Goal: Navigation & Orientation: Find specific page/section

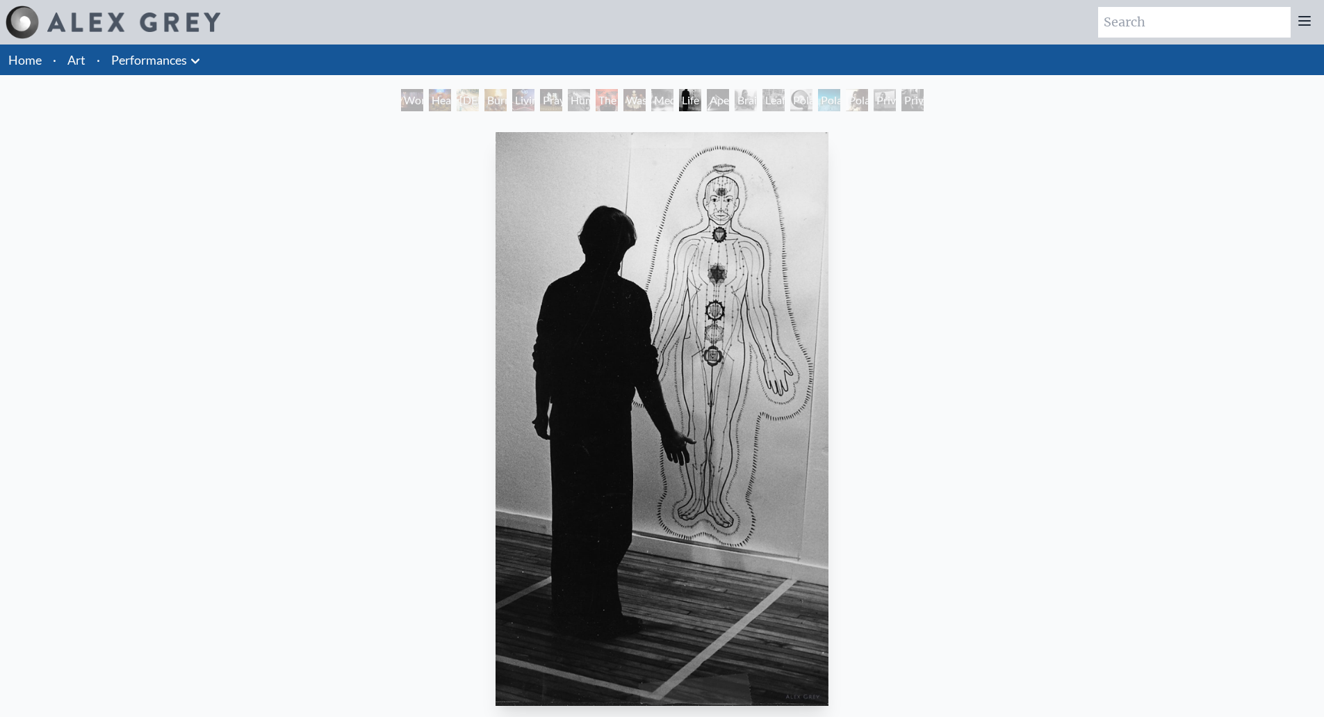
click at [714, 102] on div "Apex" at bounding box center [718, 100] width 22 height 22
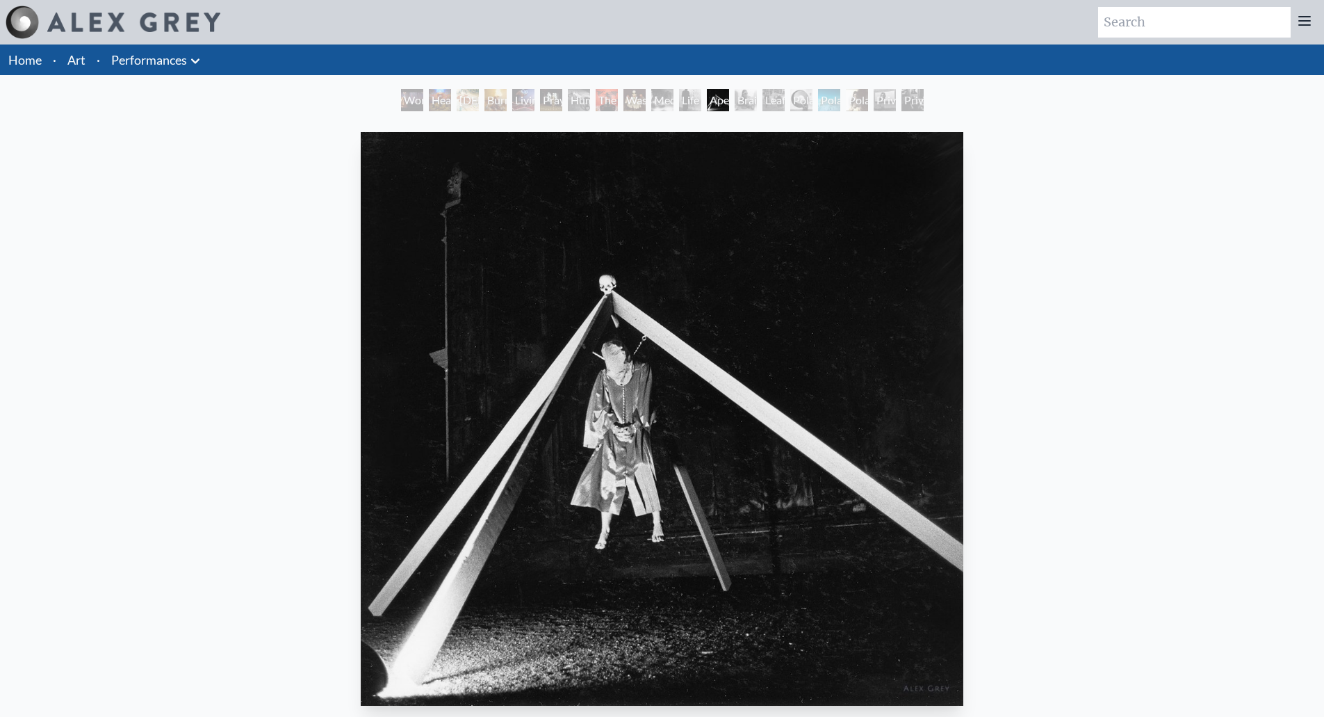
click at [747, 101] on div "Brain Sack" at bounding box center [746, 100] width 22 height 22
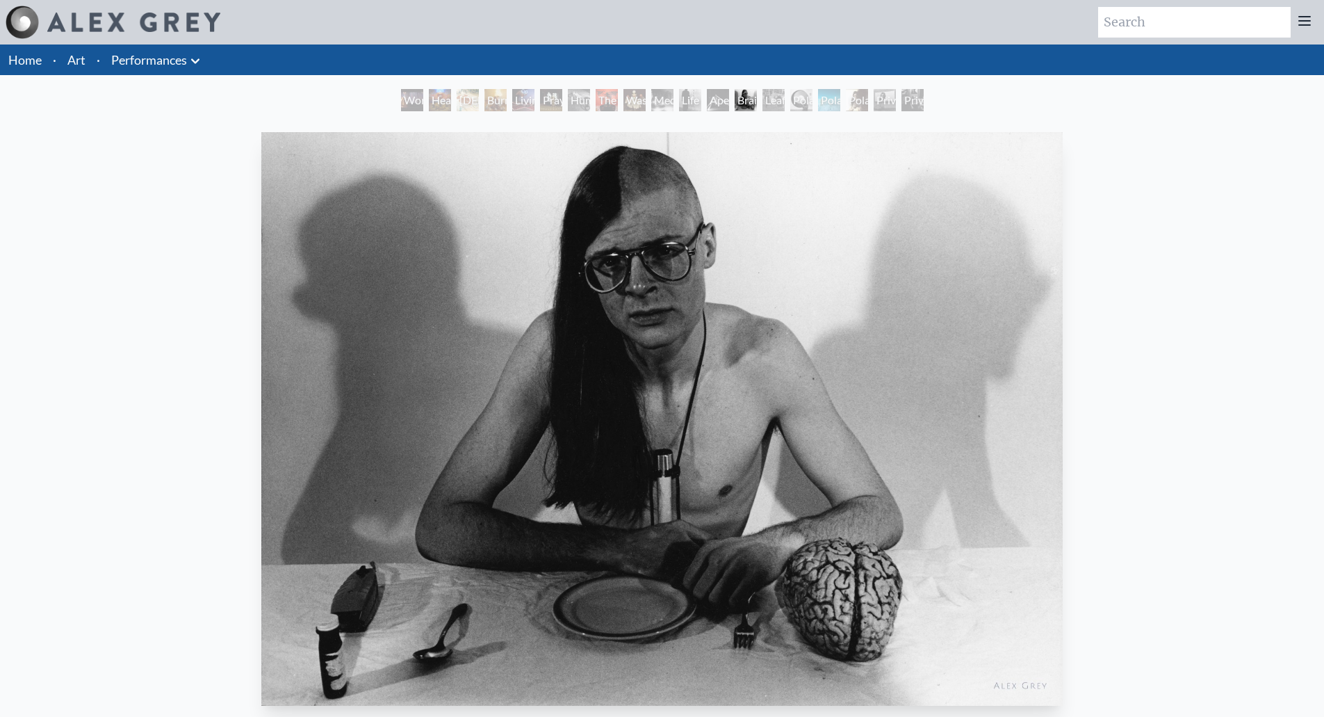
click at [478, 95] on div "[DEMOGRAPHIC_DATA]" at bounding box center [468, 100] width 22 height 22
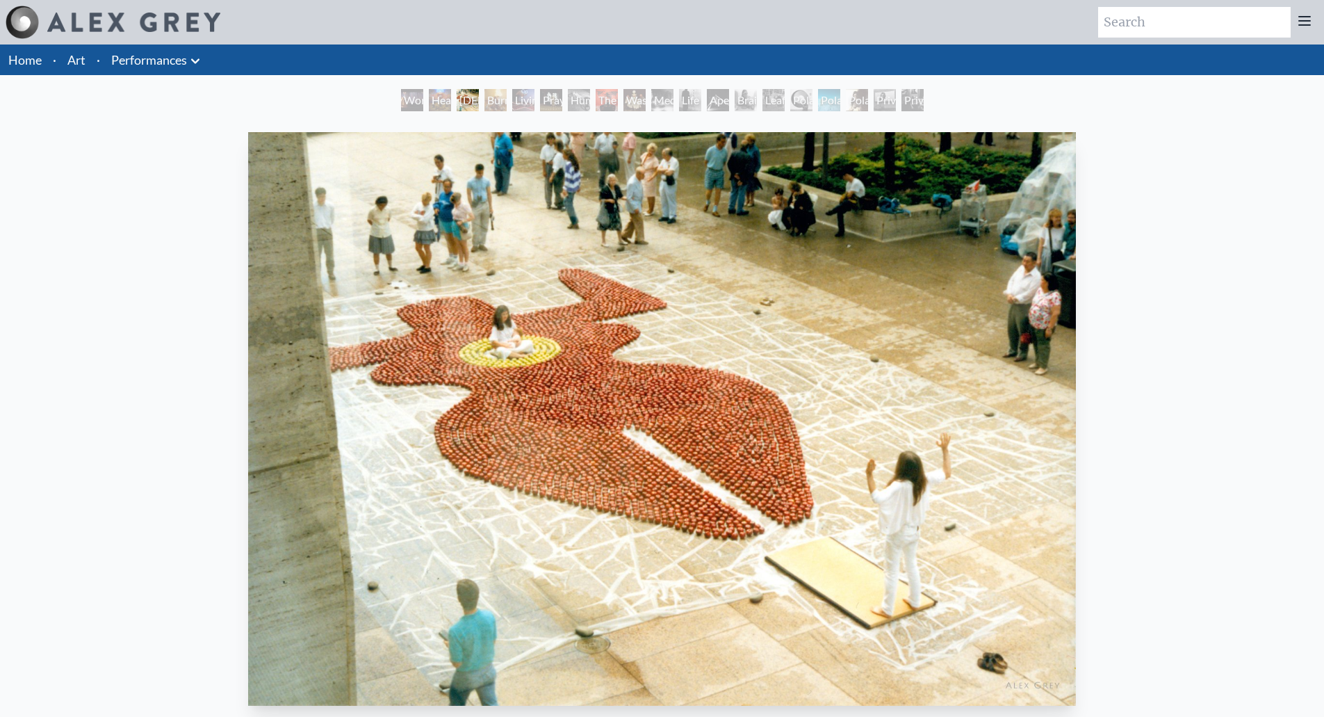
click at [547, 101] on div "Prayer Wheel" at bounding box center [551, 100] width 22 height 22
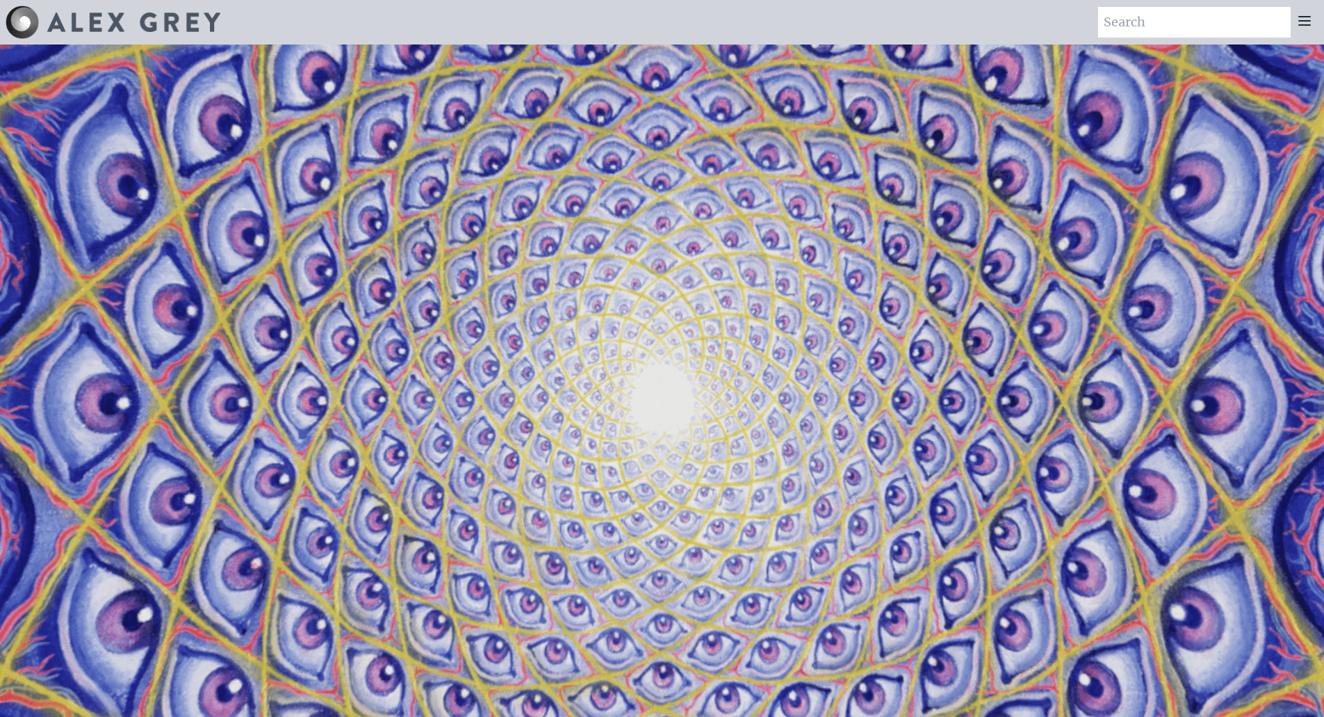
click at [83, 18] on img at bounding box center [133, 22] width 173 height 19
click at [1309, 24] on icon at bounding box center [1304, 21] width 17 height 17
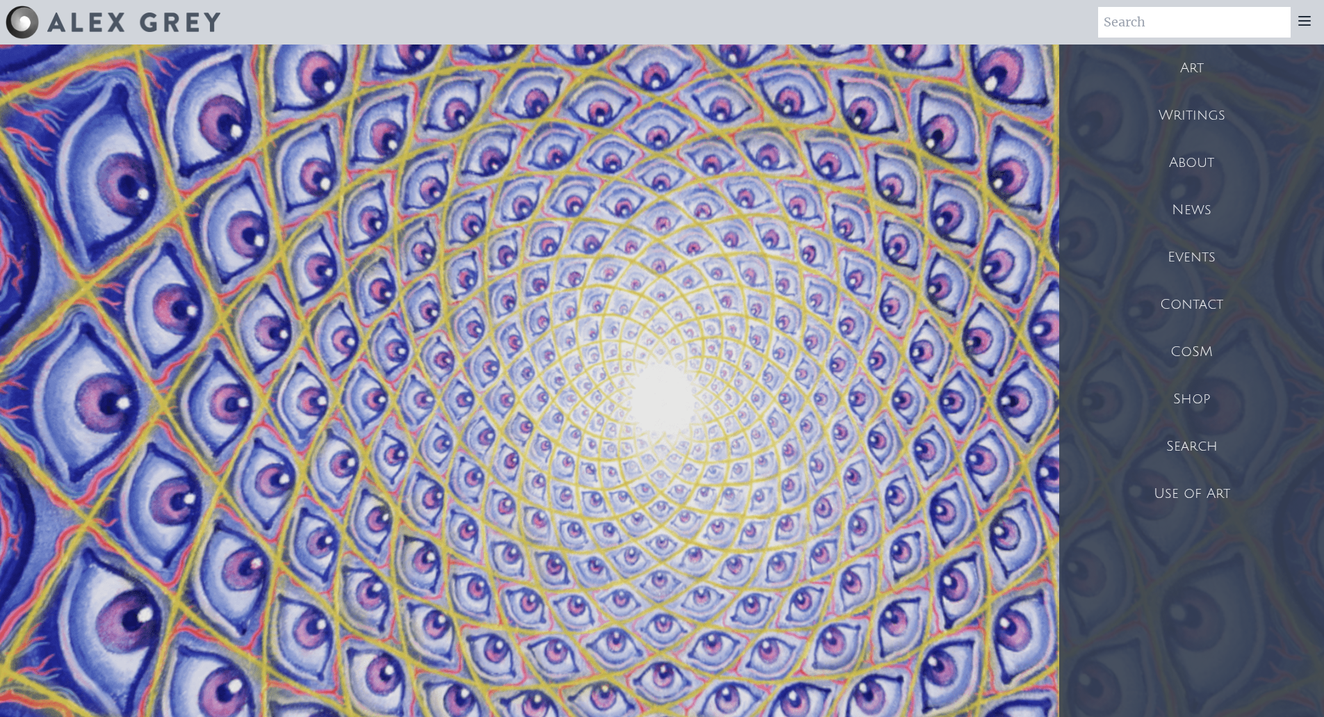
click at [1170, 400] on div "Shop" at bounding box center [1191, 398] width 265 height 47
click at [1203, 74] on div "Art" at bounding box center [1191, 67] width 265 height 47
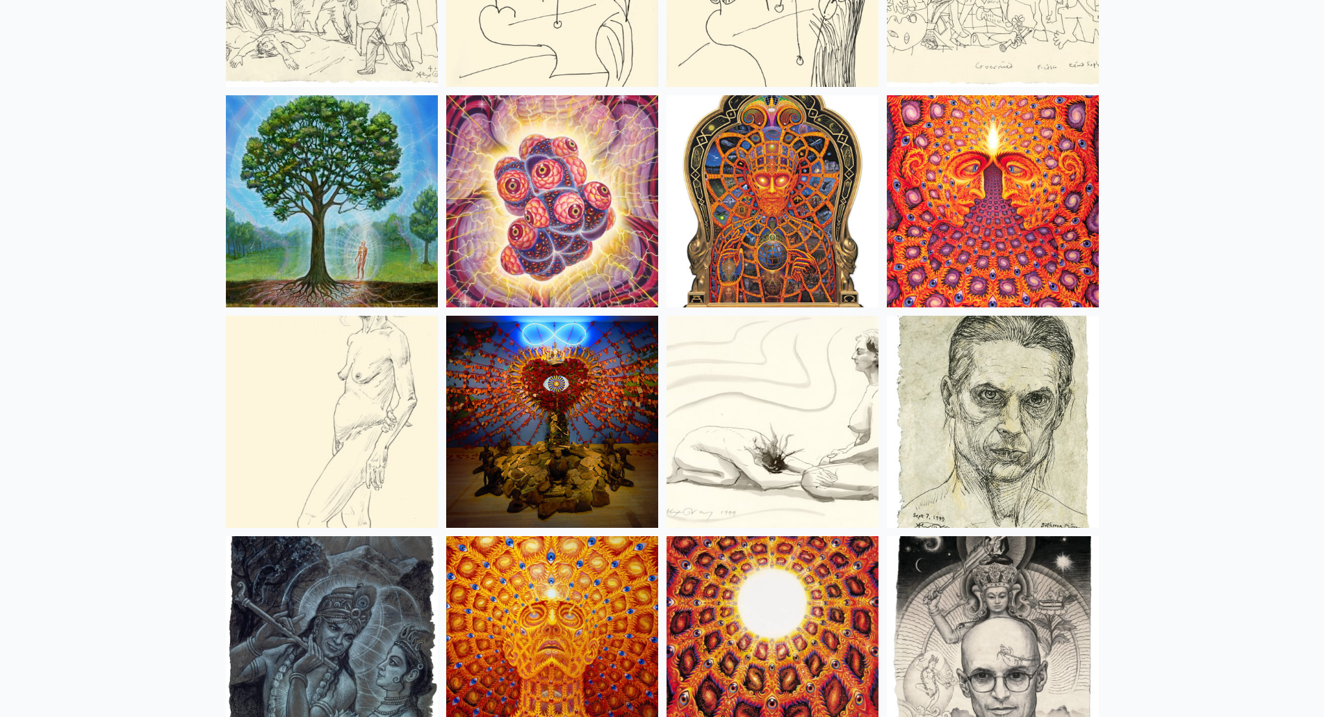
scroll to position [10077, 0]
